Goal: Task Accomplishment & Management: Use online tool/utility

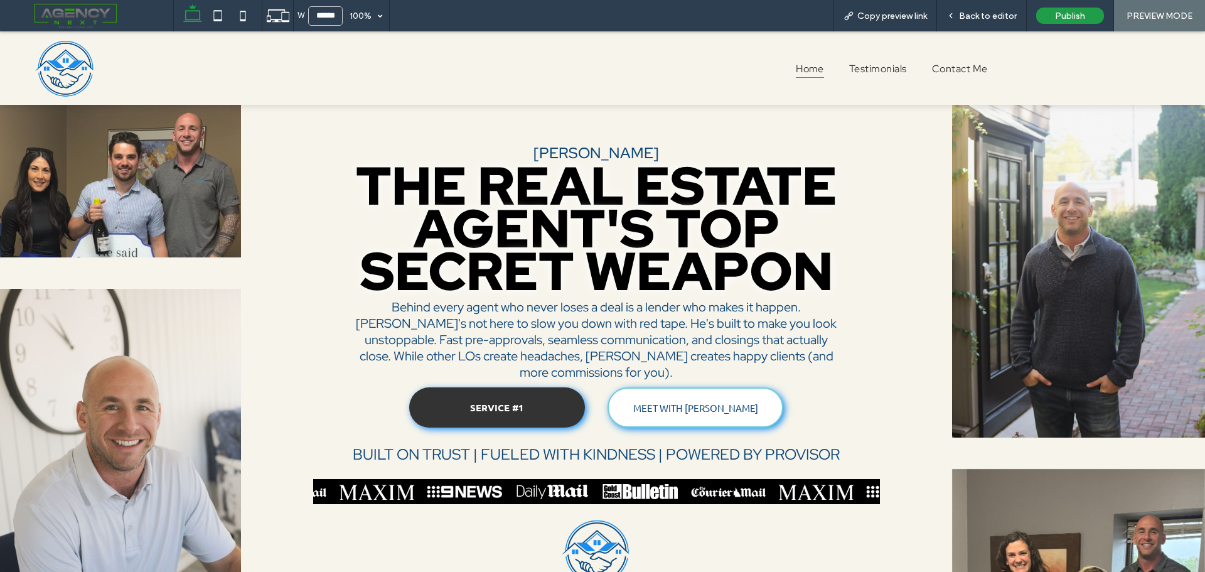
click at [1034, 489] on img at bounding box center [1071, 491] width 75 height 25
click at [988, 14] on span "Back to editor" at bounding box center [988, 16] width 58 height 11
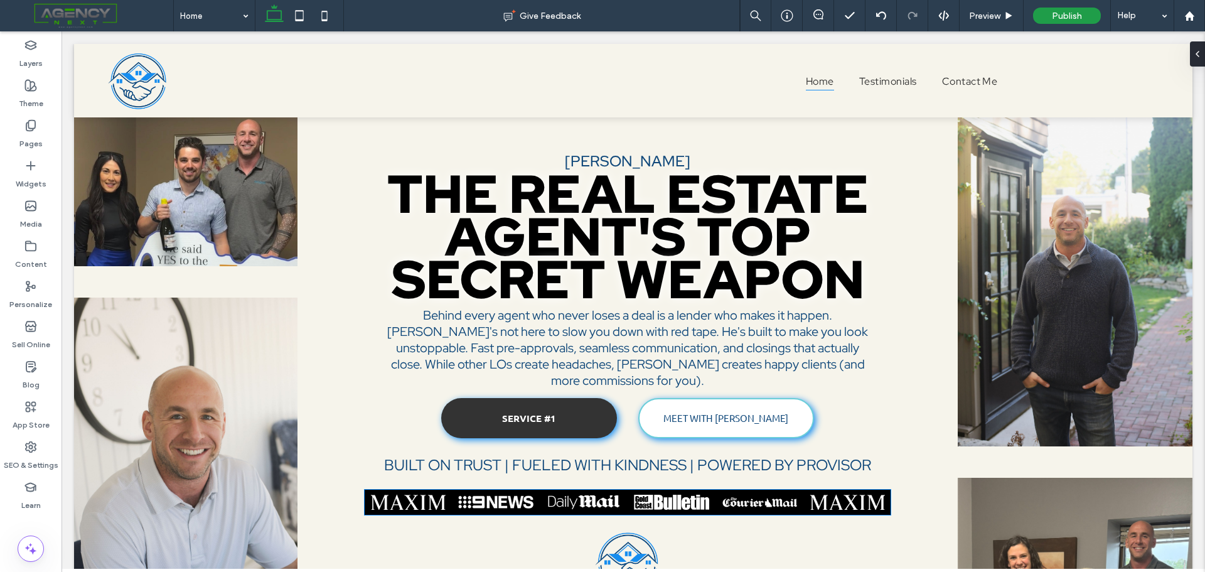
click at [979, 491] on img at bounding box center [1016, 501] width 75 height 25
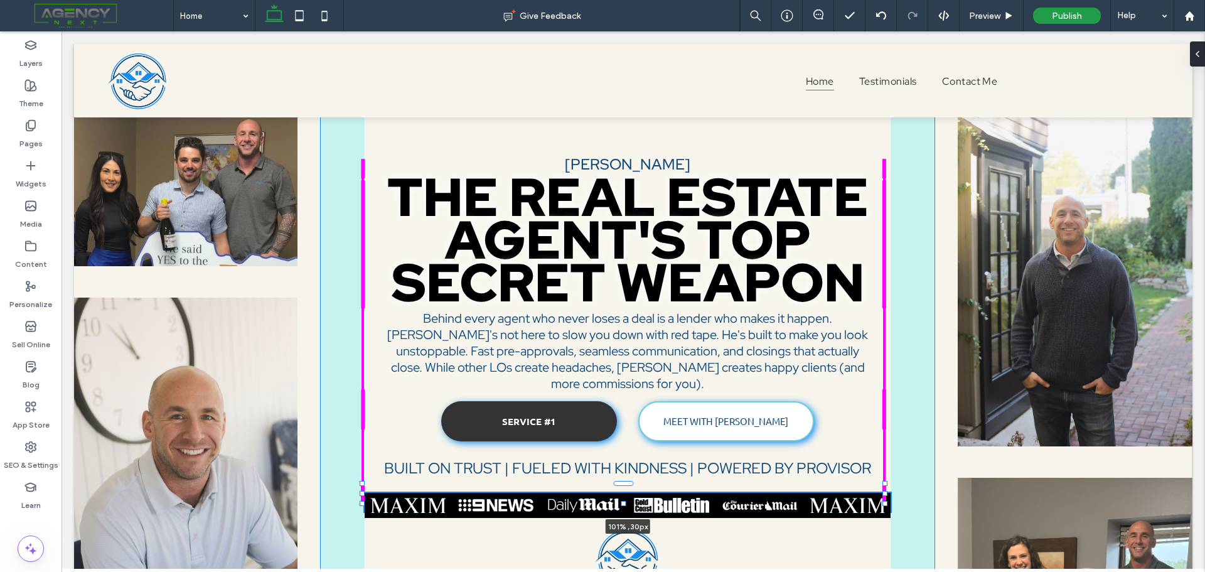
click at [889, 504] on div "[PERSON_NAME] THE REAL ESTATE AGENT'S TOP SECRET WEAPON Behind every agent who …" at bounding box center [633, 372] width 1118 height 657
type input "****"
type input "**"
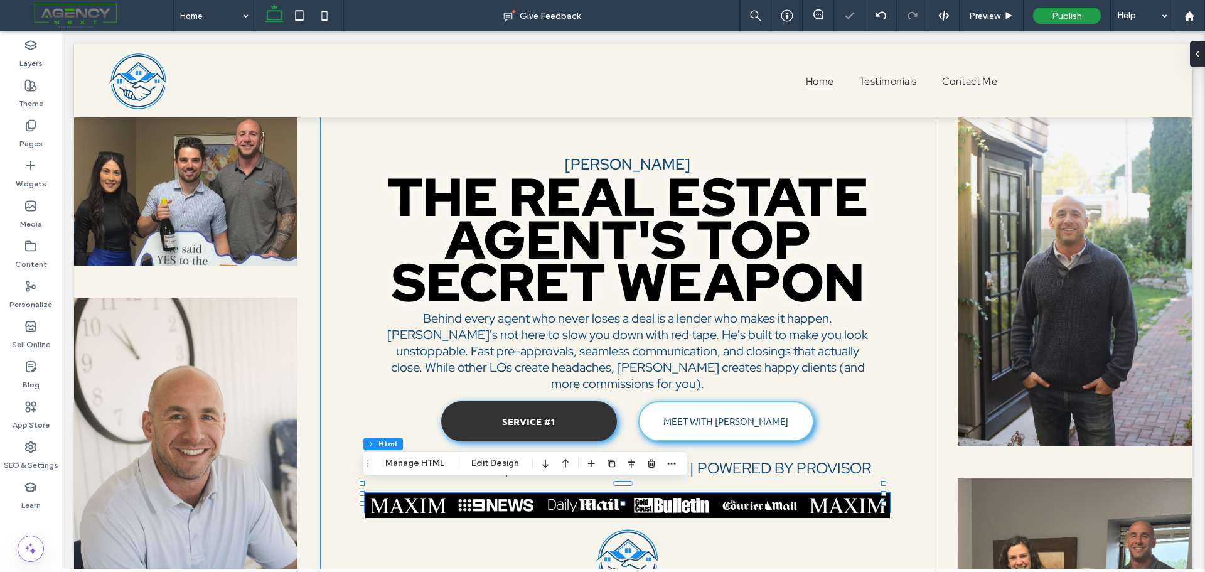
click at [842, 530] on div "[PERSON_NAME] THE REAL ESTATE AGENT'S TOP SECRET WEAPON Behind every agent who …" at bounding box center [627, 372] width 615 height 657
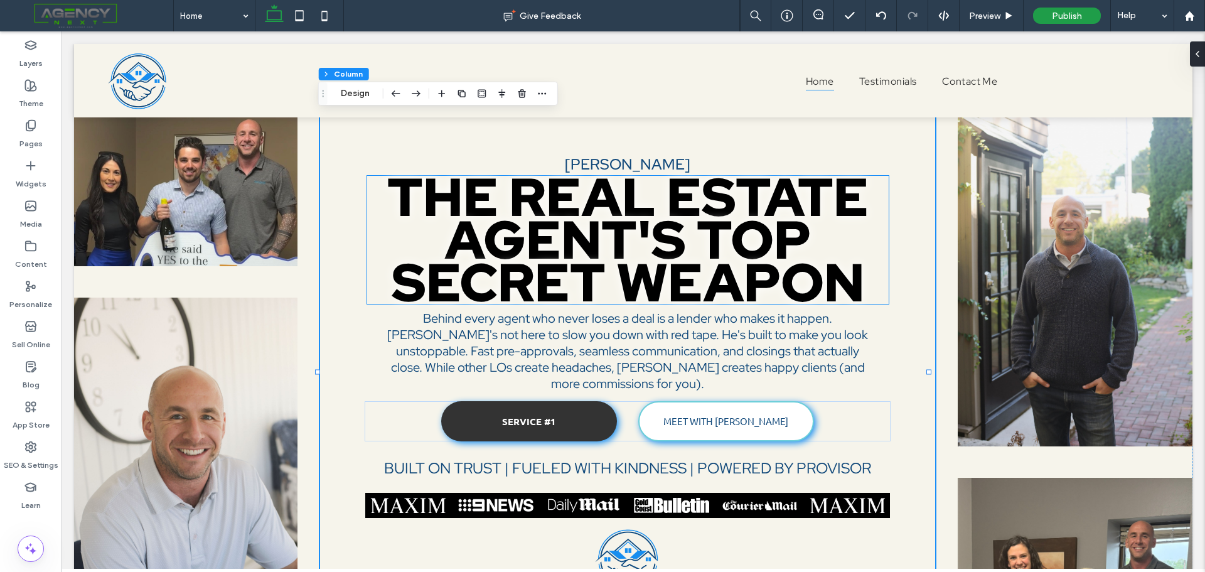
click at [578, 270] on strong "THE REAL ESTATE AGENT'S TOP SECRET WEAPON" at bounding box center [627, 239] width 481 height 156
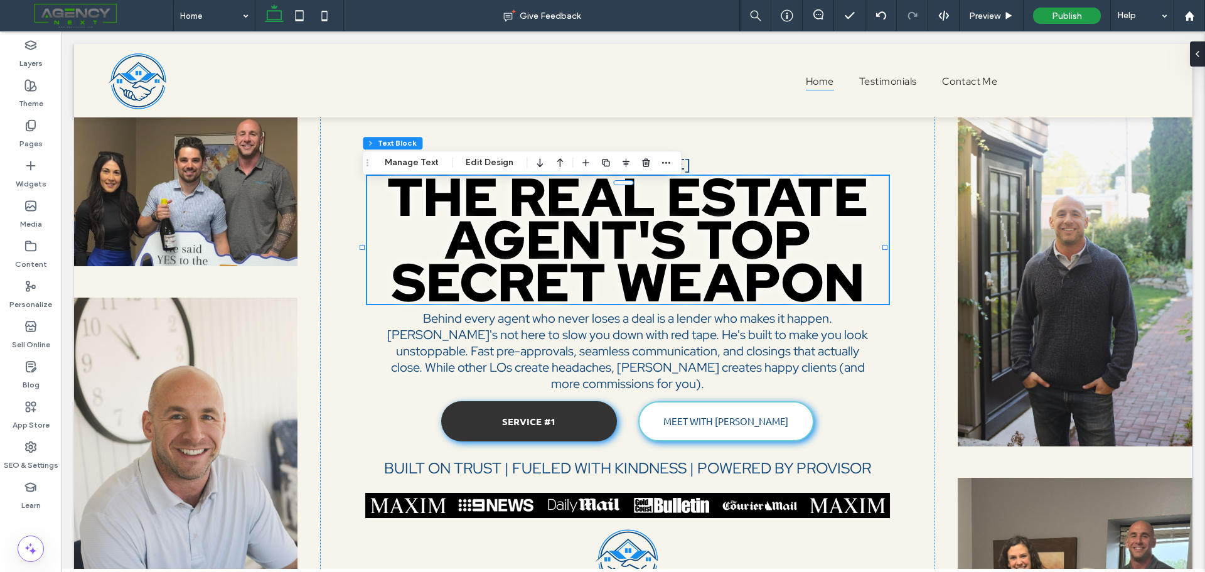
click at [569, 274] on strong "THE REAL ESTATE AGENT'S TOP SECRET WEAPON" at bounding box center [627, 239] width 481 height 156
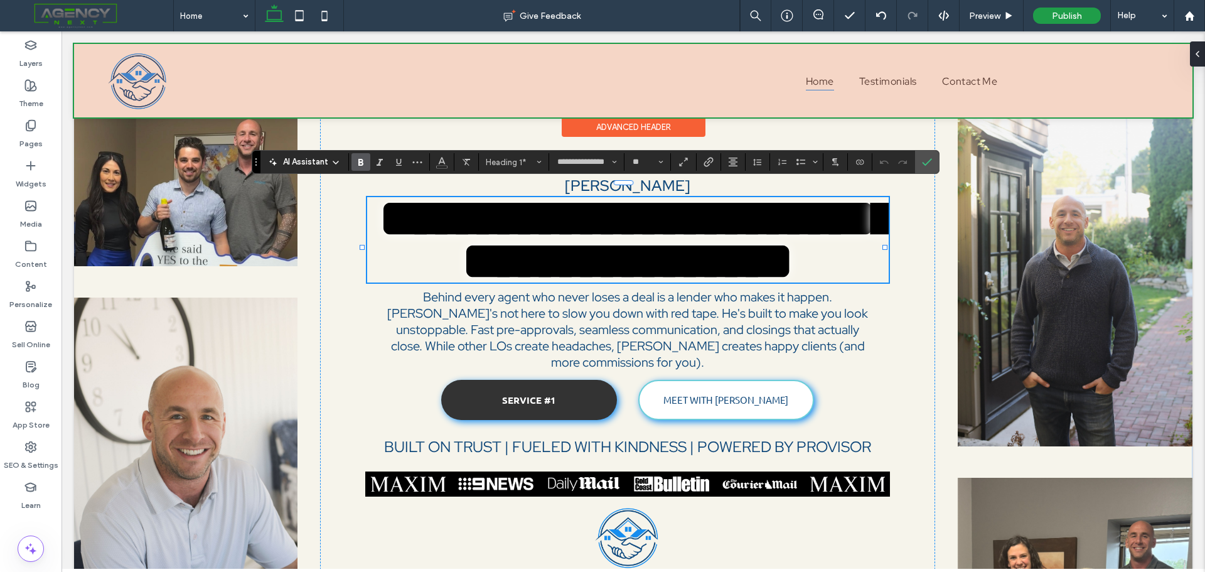
click at [129, 61] on div at bounding box center [633, 80] width 1118 height 73
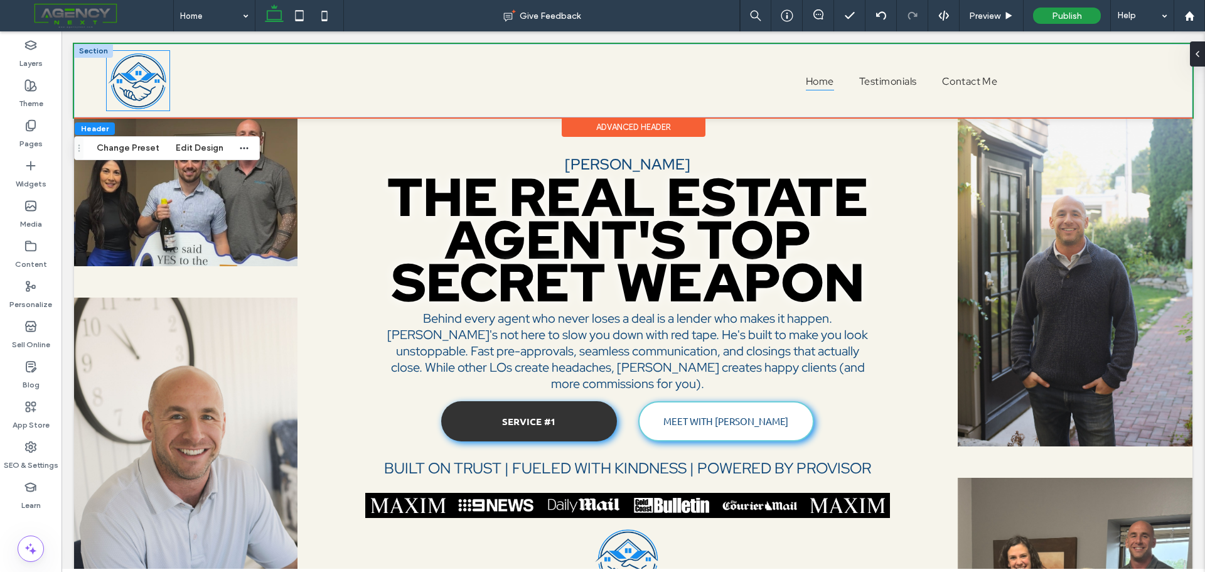
click at [133, 92] on img at bounding box center [138, 80] width 63 height 59
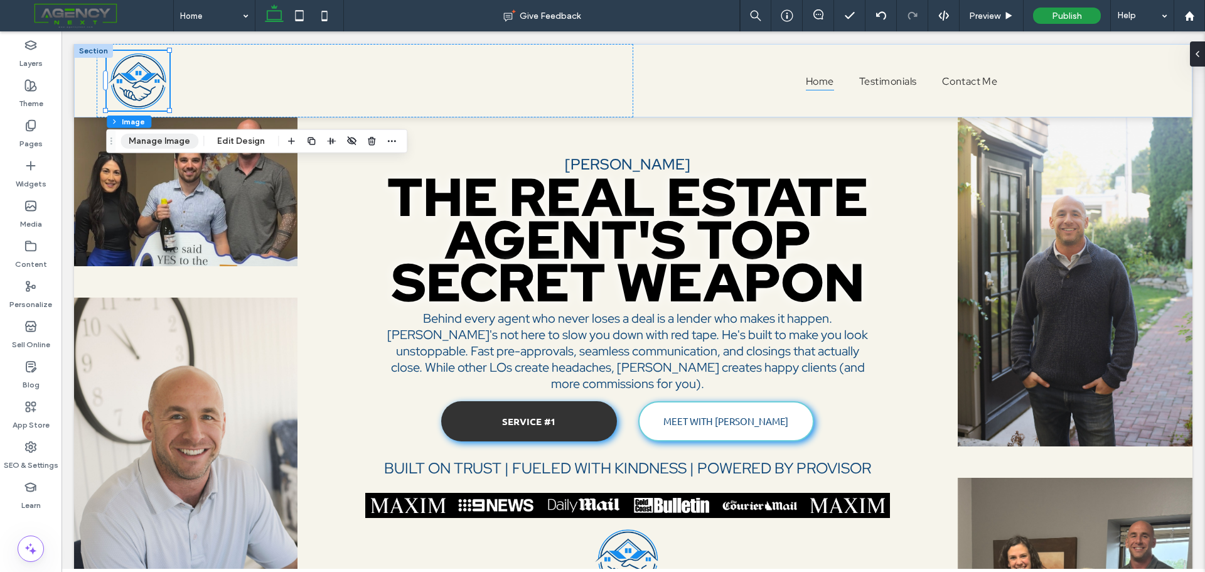
click at [167, 144] on button "Manage Image" at bounding box center [159, 141] width 78 height 15
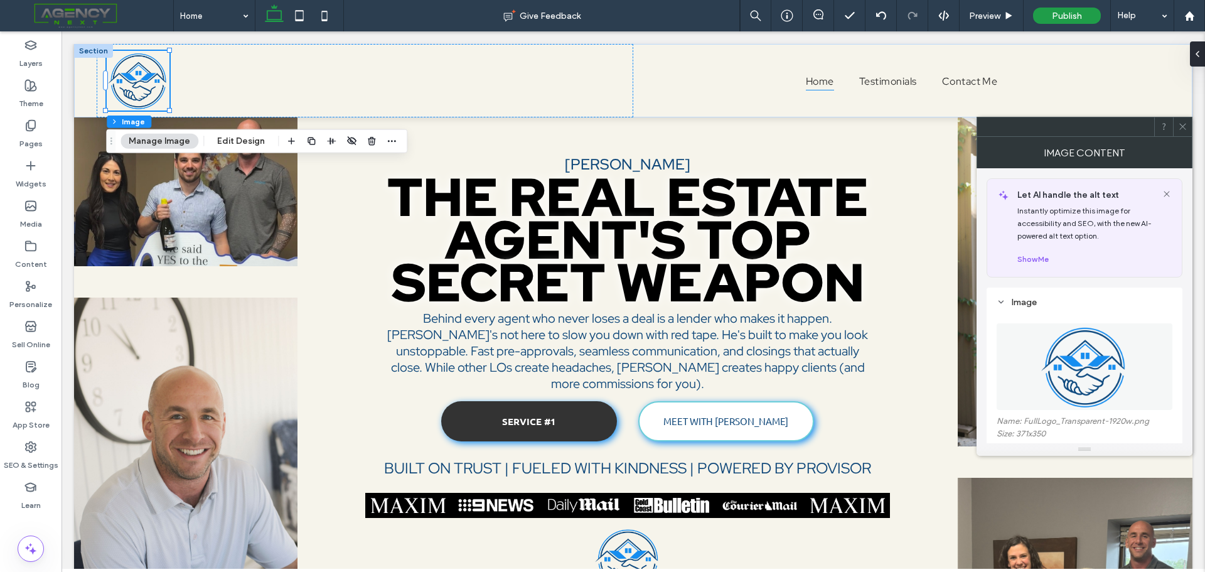
click at [1080, 363] on img at bounding box center [1084, 366] width 92 height 87
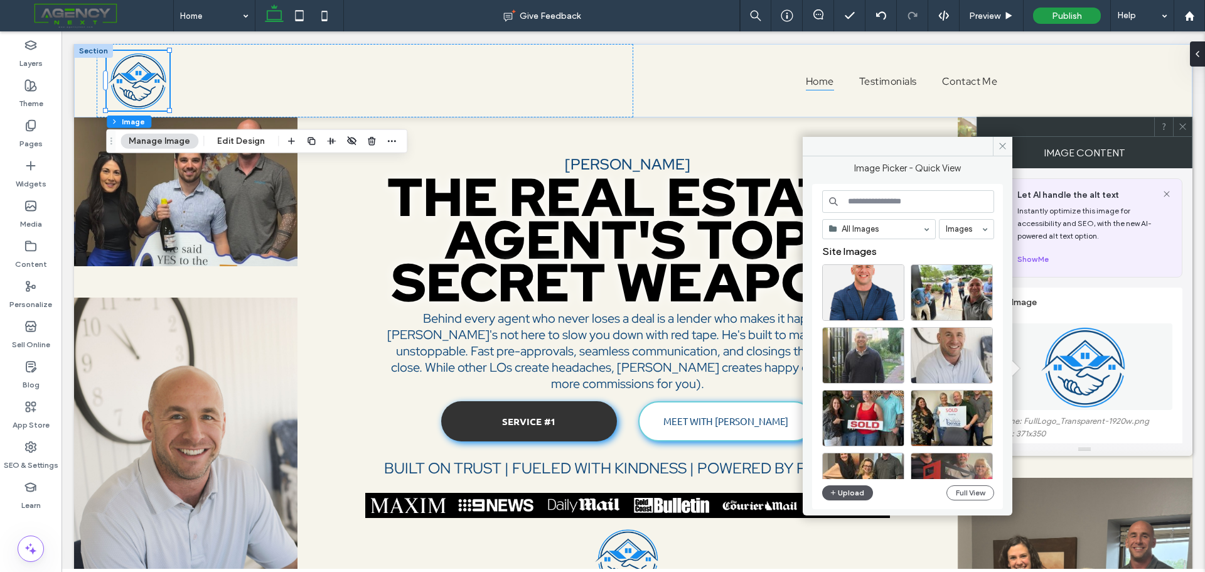
click at [838, 496] on button "Upload" at bounding box center [847, 492] width 51 height 15
click at [850, 495] on button "Upload" at bounding box center [847, 492] width 51 height 15
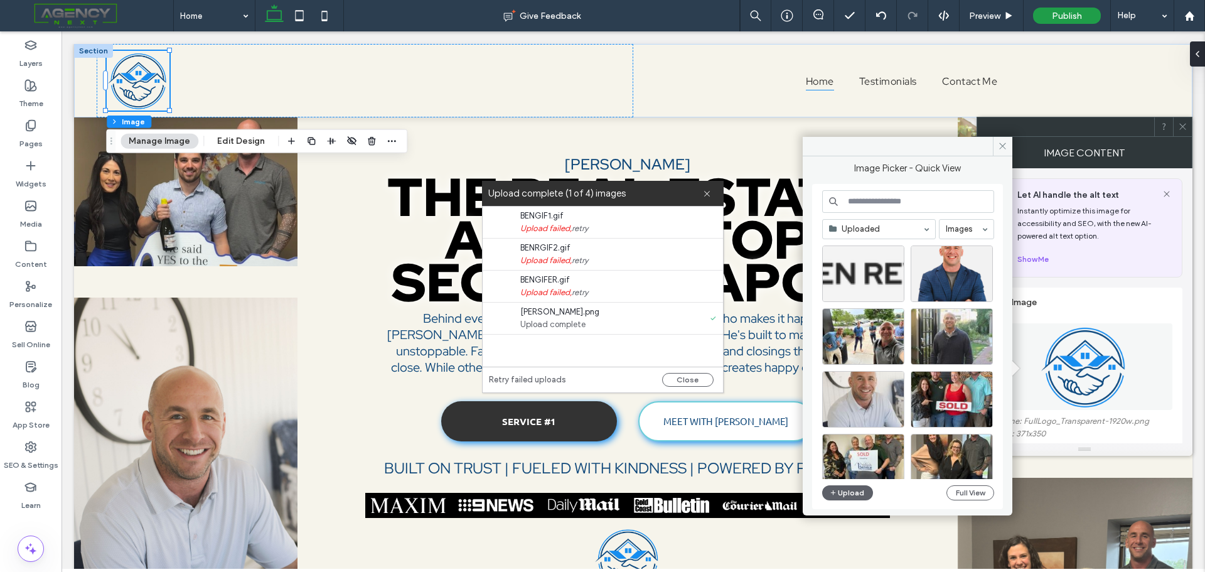
click at [866, 278] on div at bounding box center [863, 273] width 82 height 56
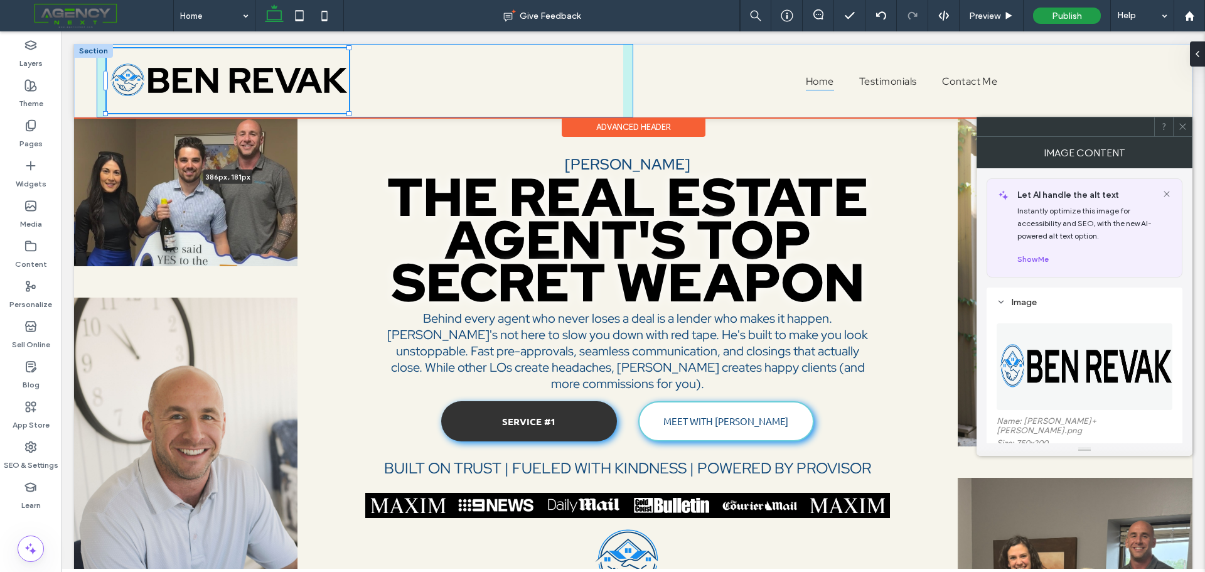
drag, startPoint x: 168, startPoint y: 90, endPoint x: 407, endPoint y: 113, distance: 240.8
click at [407, 113] on div "386px , 181px Home Testimonials Contact Me" at bounding box center [633, 80] width 1118 height 73
type input "***"
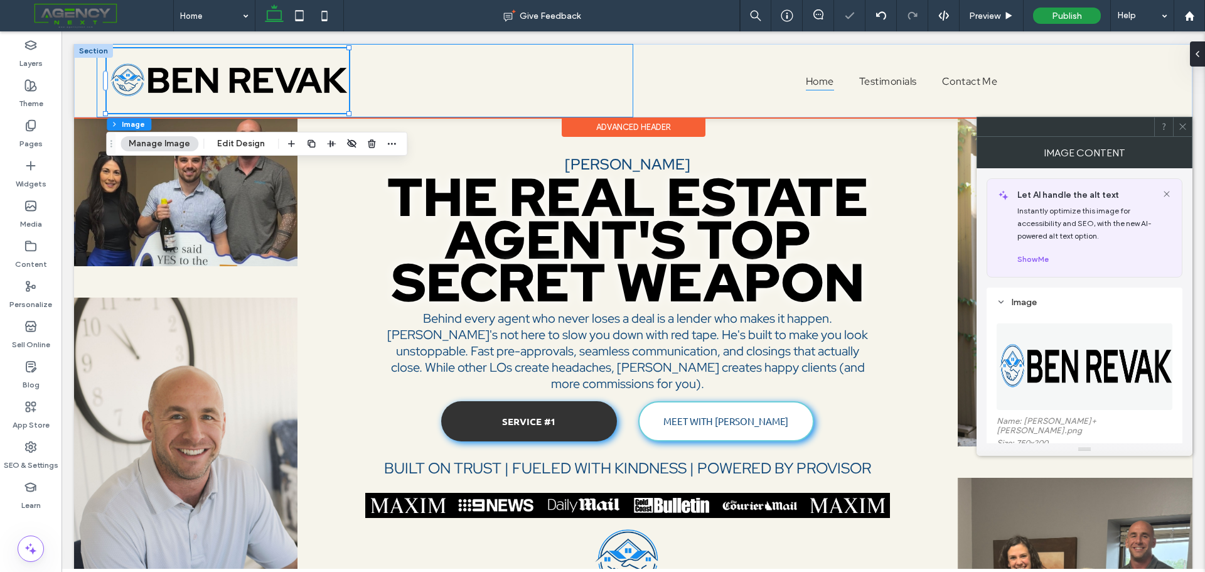
click at [434, 77] on div "386px , 181px" at bounding box center [365, 80] width 536 height 73
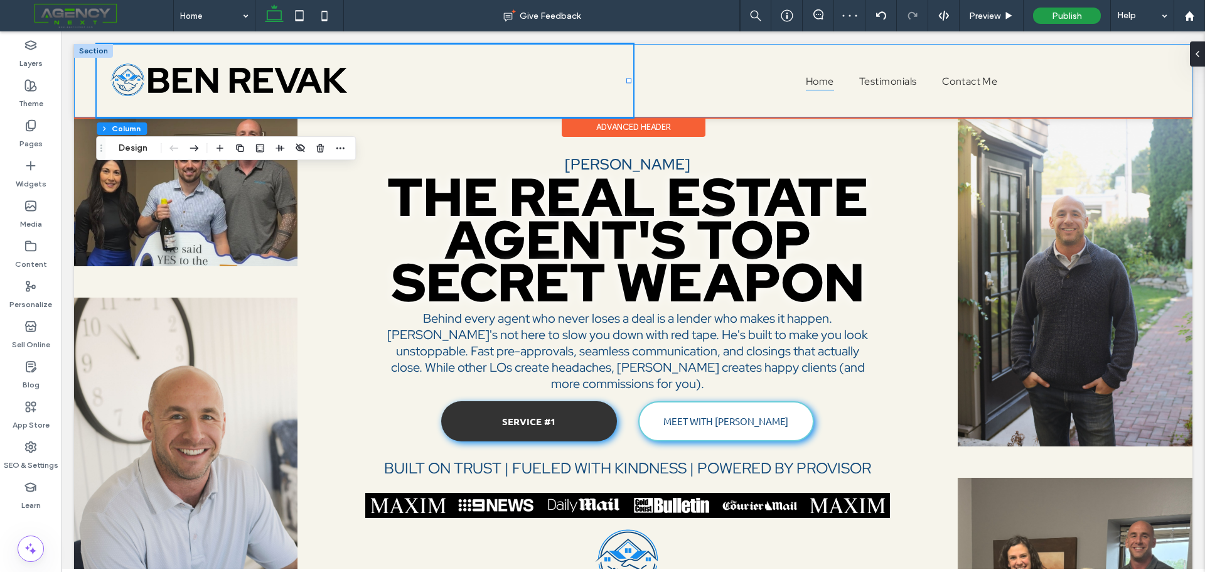
click at [1168, 90] on div "Home Testimonials Contact Me" at bounding box center [633, 80] width 1118 height 73
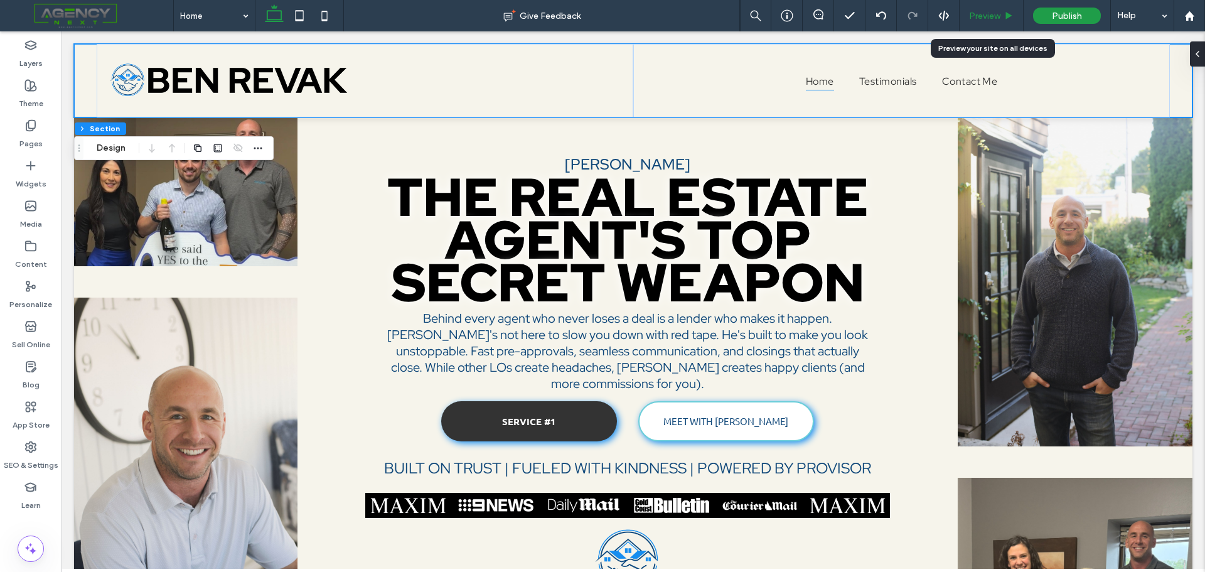
click at [986, 19] on span "Preview" at bounding box center [984, 16] width 31 height 11
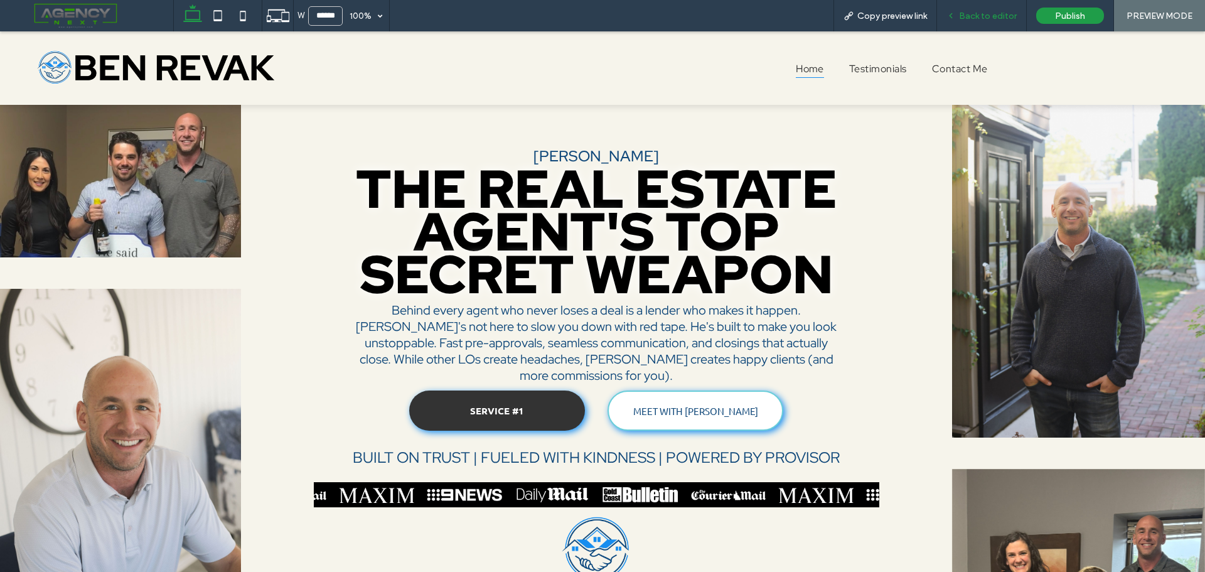
click at [992, 12] on span "Back to editor" at bounding box center [988, 16] width 58 height 11
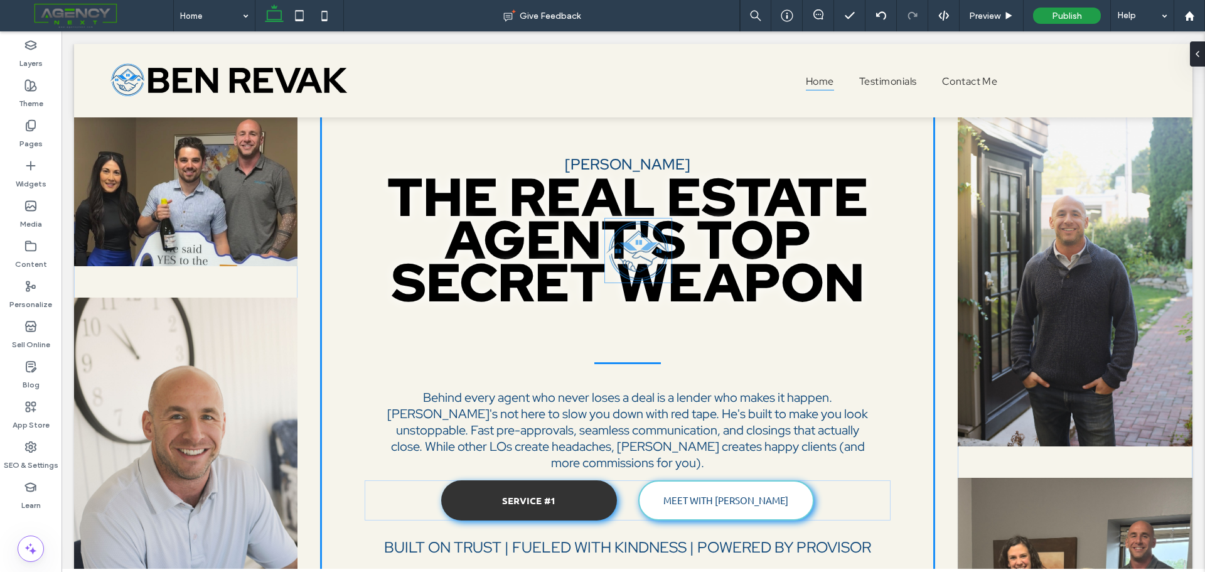
scroll to position [578, 0]
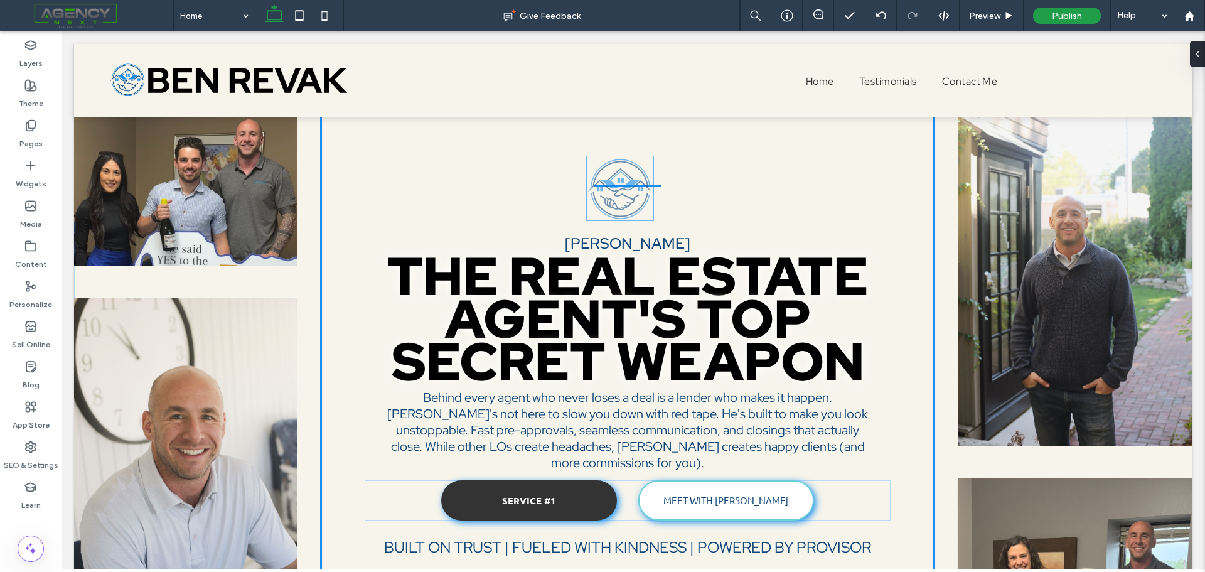
drag, startPoint x: 620, startPoint y: 557, endPoint x: 616, endPoint y: 198, distance: 359.6
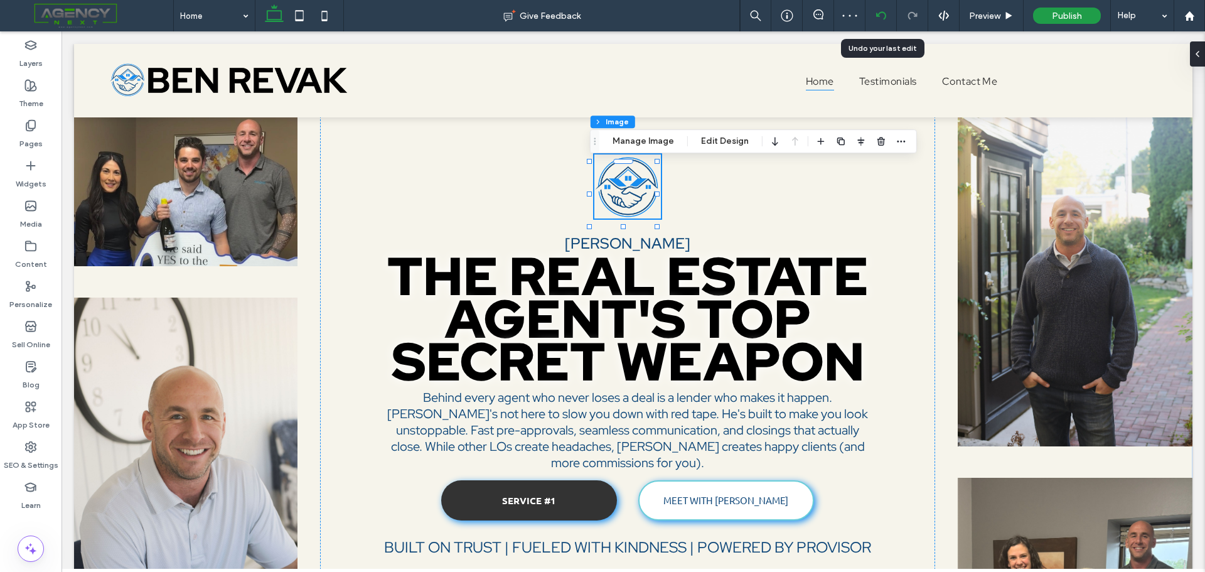
click at [882, 14] on icon at bounding box center [881, 16] width 10 height 10
